Goal: Transaction & Acquisition: Purchase product/service

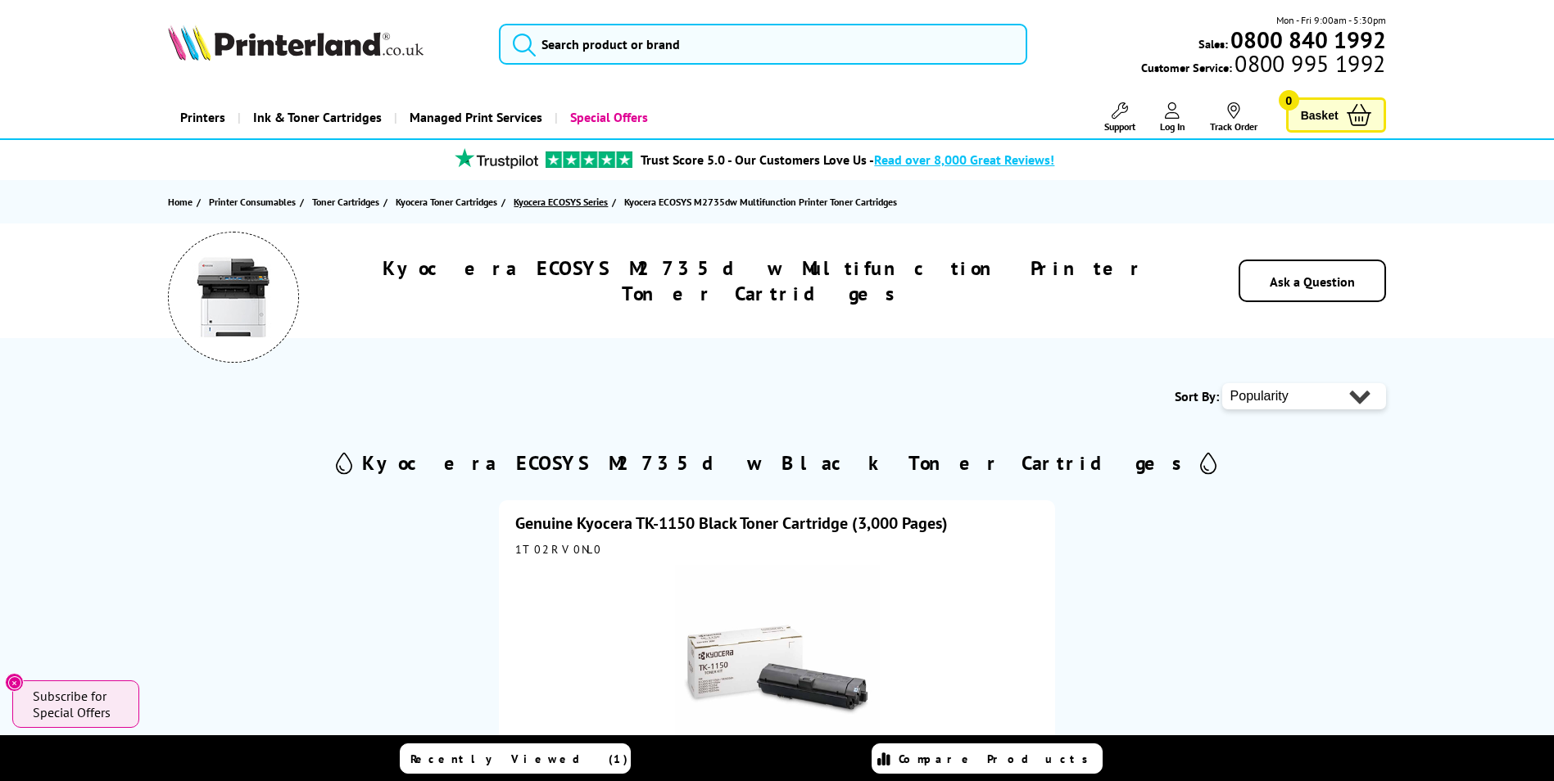
click at [567, 206] on span "Kyocera ECOSYS Series" at bounding box center [560, 201] width 94 height 17
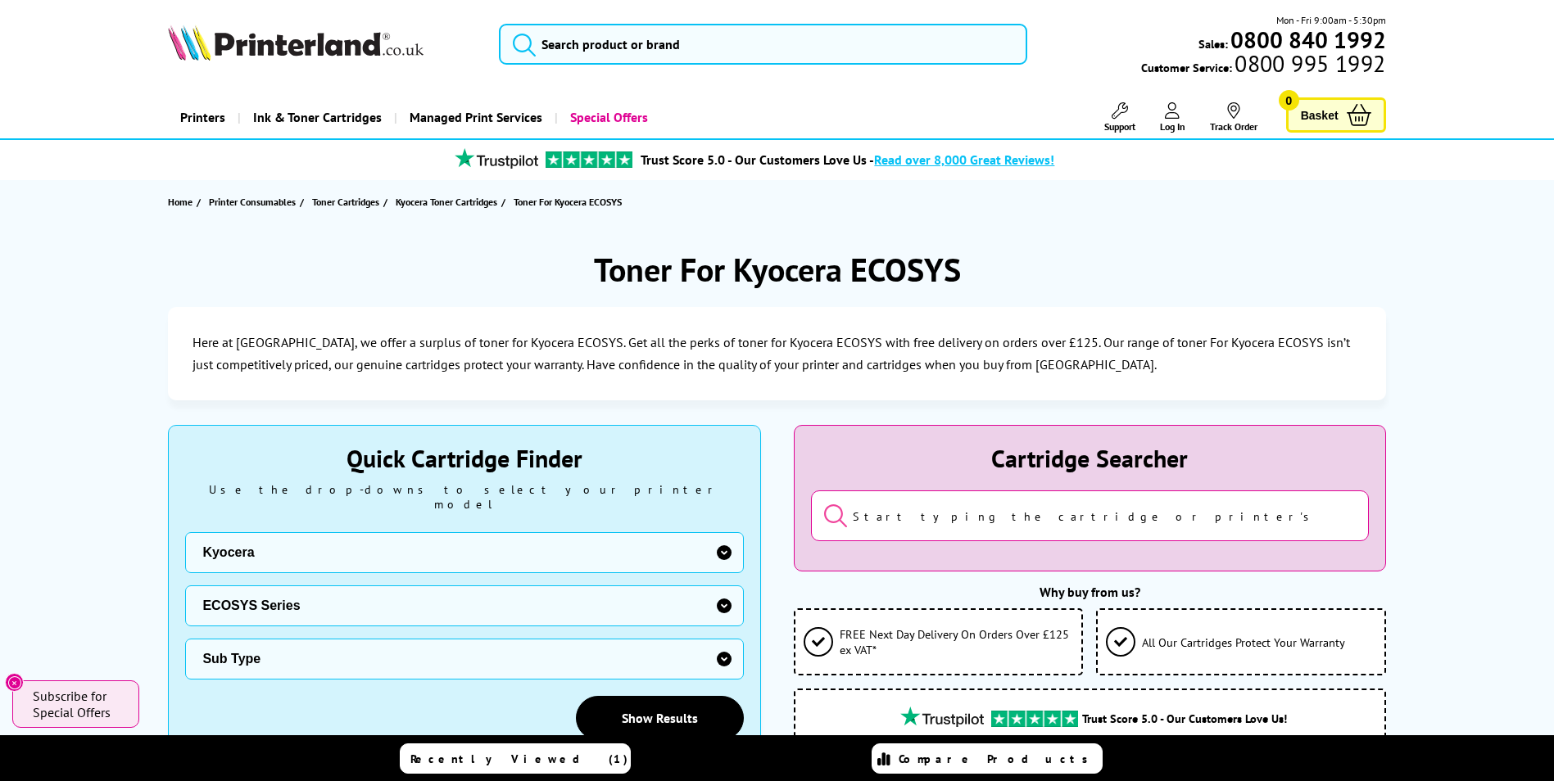
click at [926, 514] on input "search" at bounding box center [1090, 516] width 558 height 51
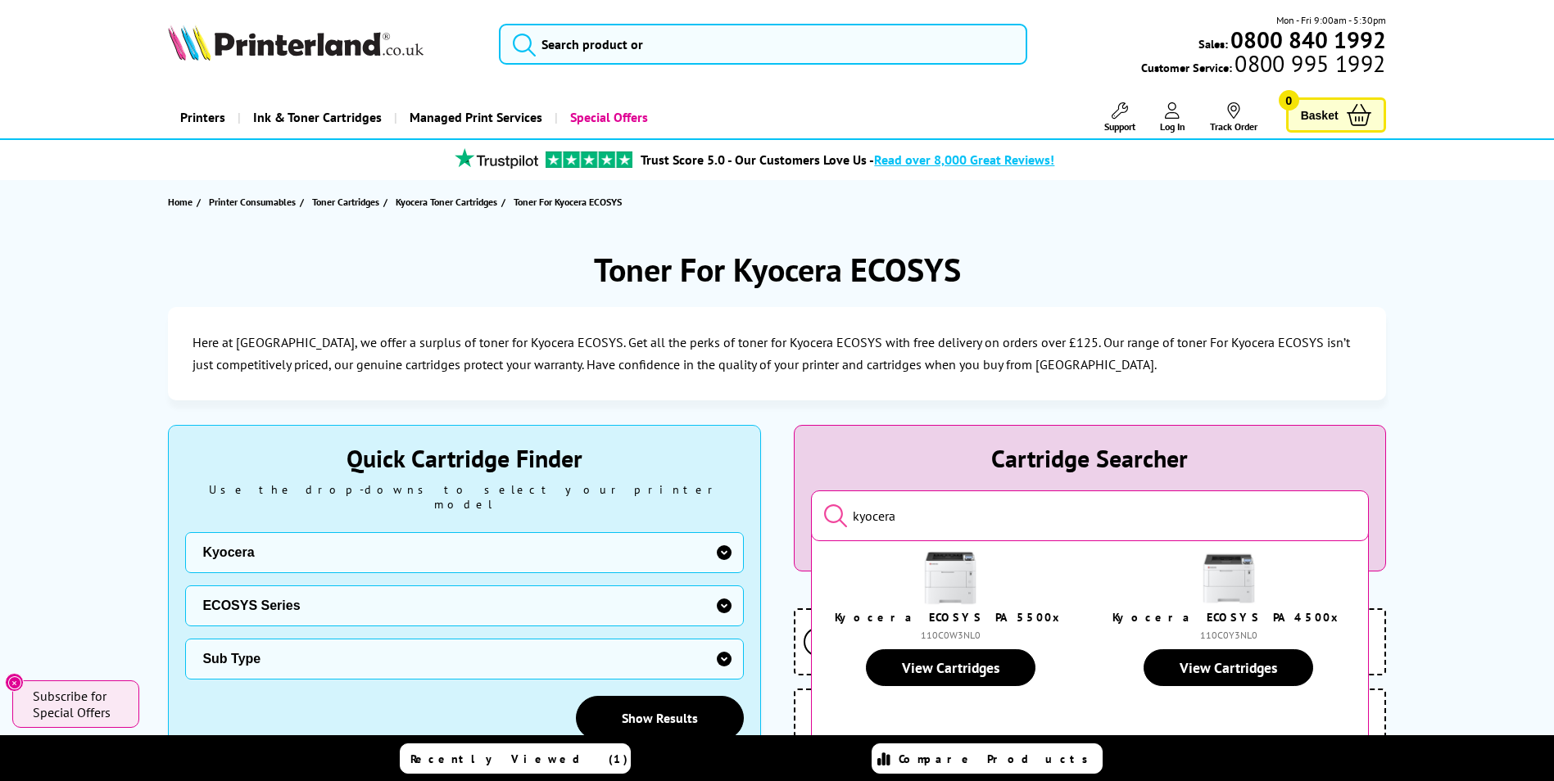
type input "kyocera"
